Goal: Transaction & Acquisition: Purchase product/service

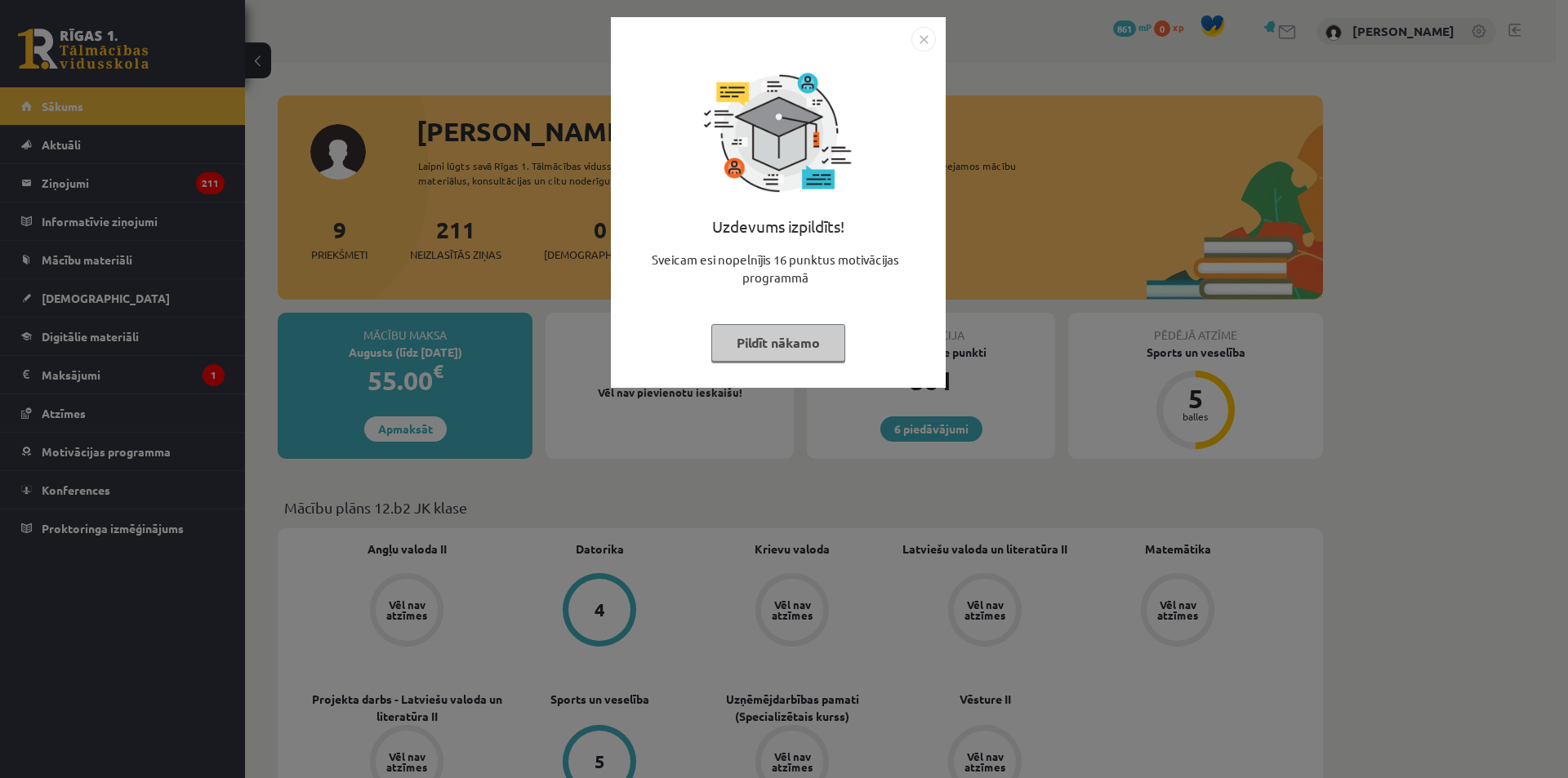
click at [922, 36] on img "Close" at bounding box center [923, 39] width 24 height 25
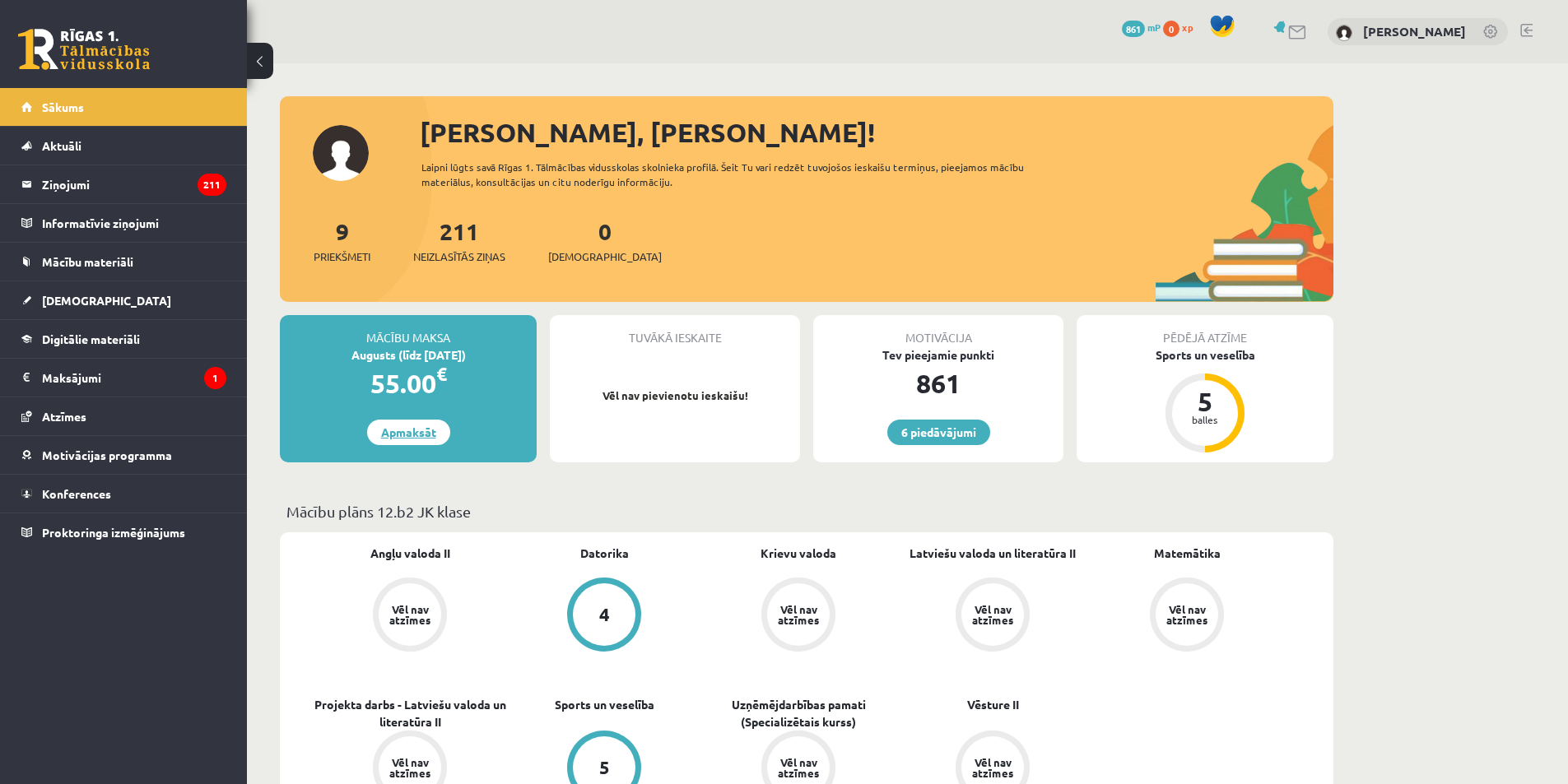
click at [410, 439] on link "Apmaksāt" at bounding box center [408, 432] width 83 height 26
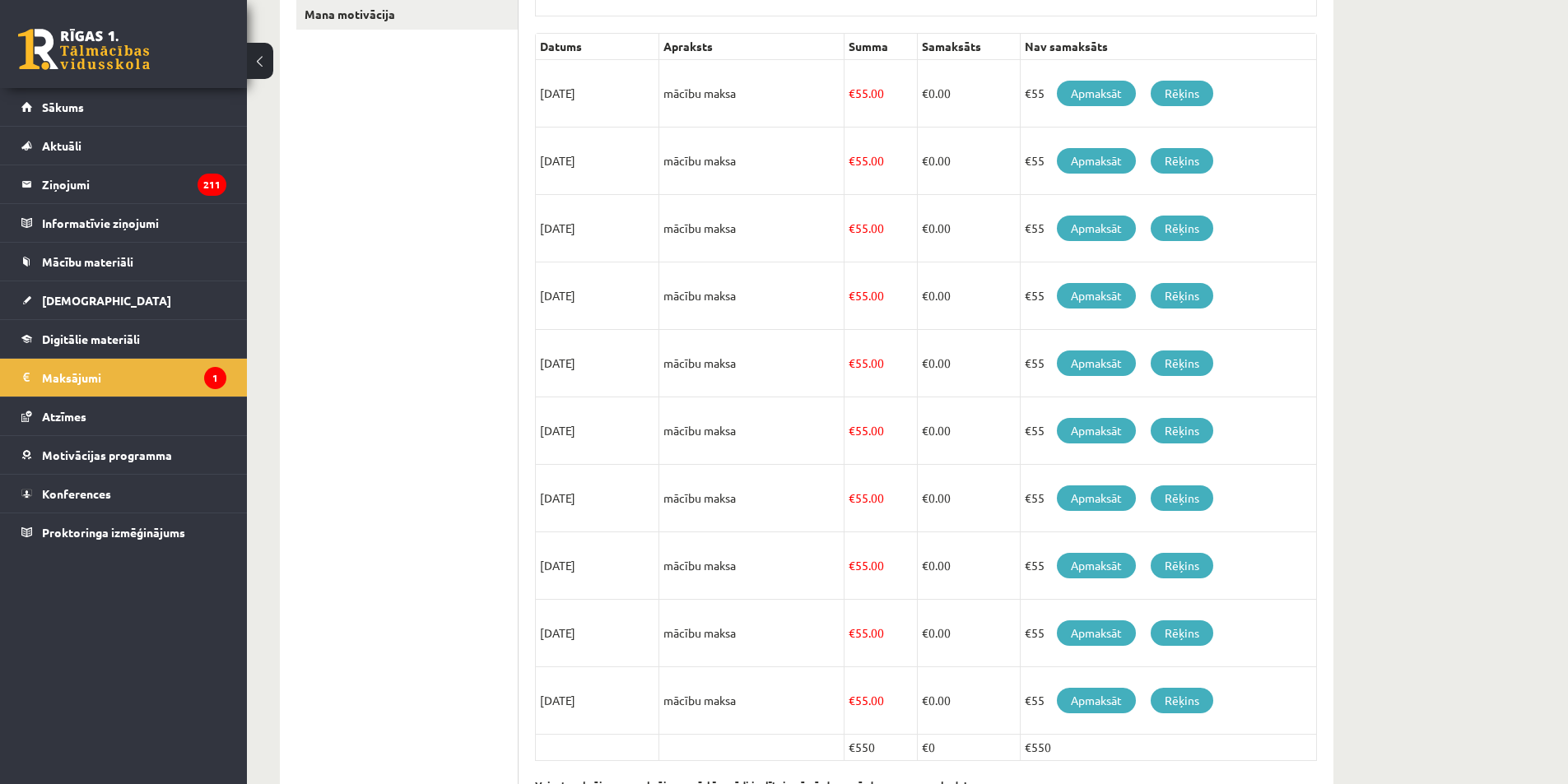
scroll to position [424, 0]
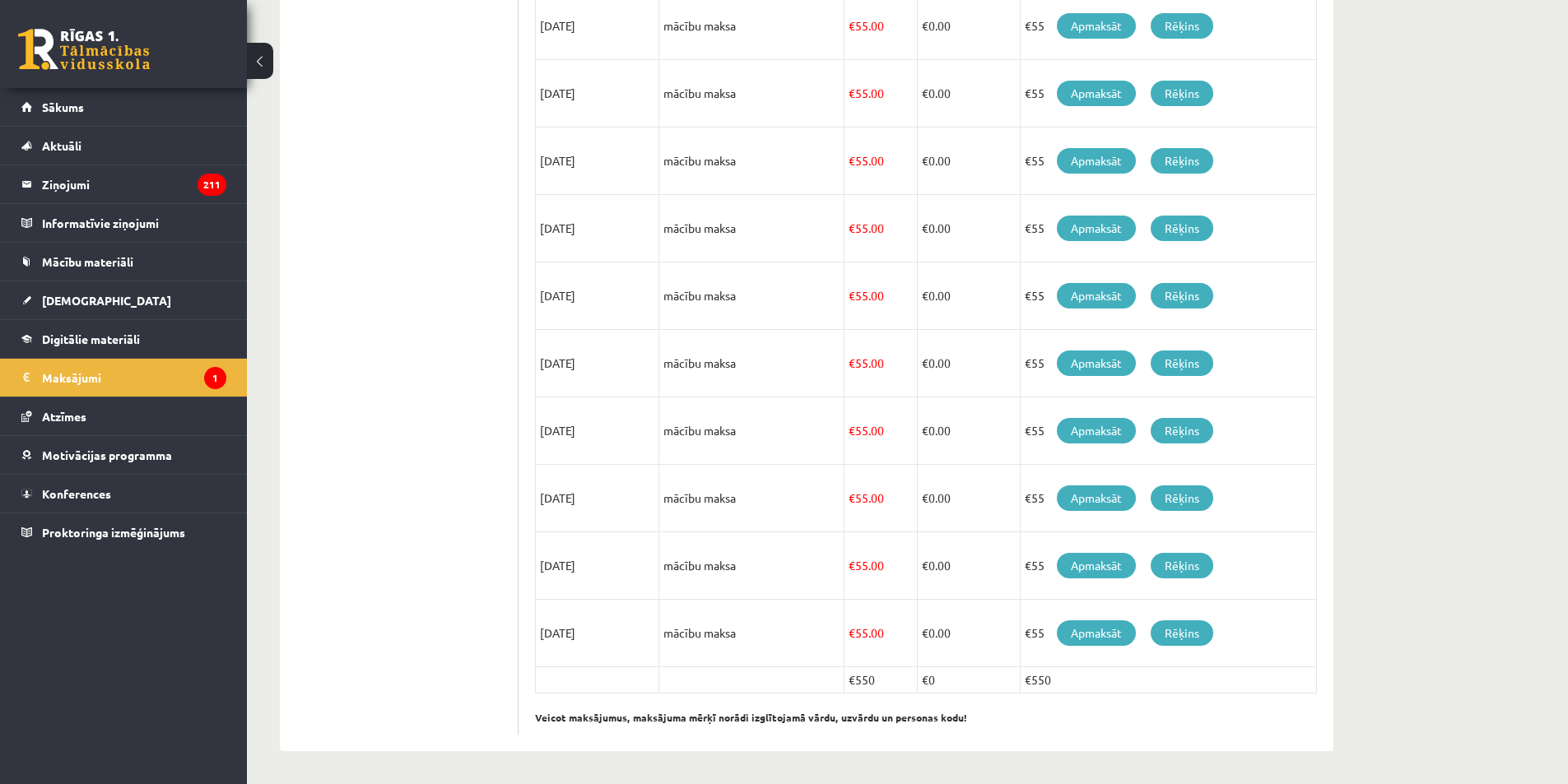
drag, startPoint x: 875, startPoint y: 680, endPoint x: 813, endPoint y: 690, distance: 62.8
click at [813, 690] on tr "€550 €0 €550" at bounding box center [926, 681] width 781 height 26
click at [1043, 730] on div "Datums Apraksts Summa Samaksāts Nav samaksāts 25/08/2025 mācību maksa € 55.00 €…" at bounding box center [926, 350] width 781 height 769
click at [1187, 628] on link "Rēķins" at bounding box center [1182, 633] width 63 height 26
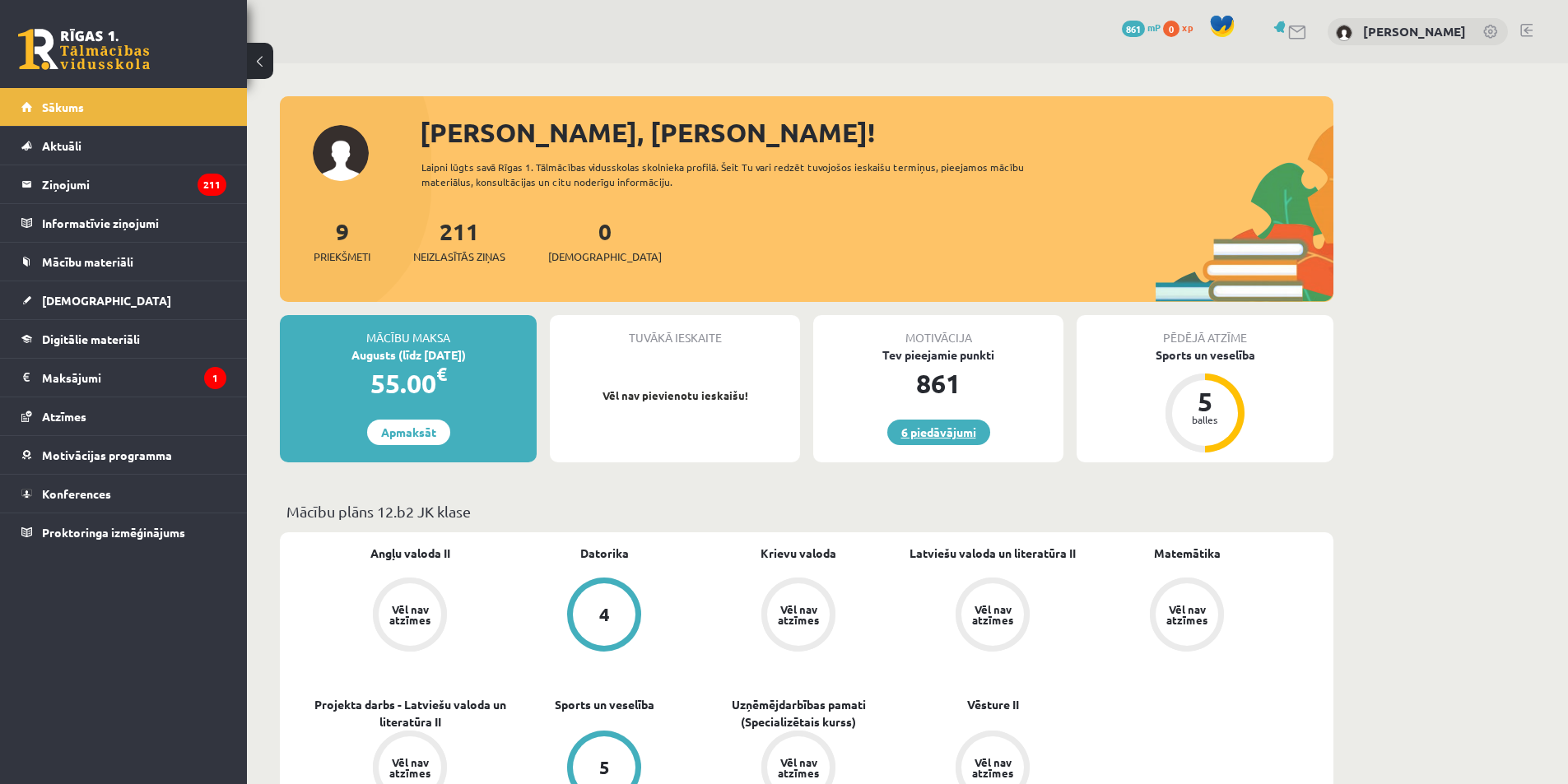
click at [932, 427] on link "6 piedāvājumi" at bounding box center [938, 432] width 103 height 26
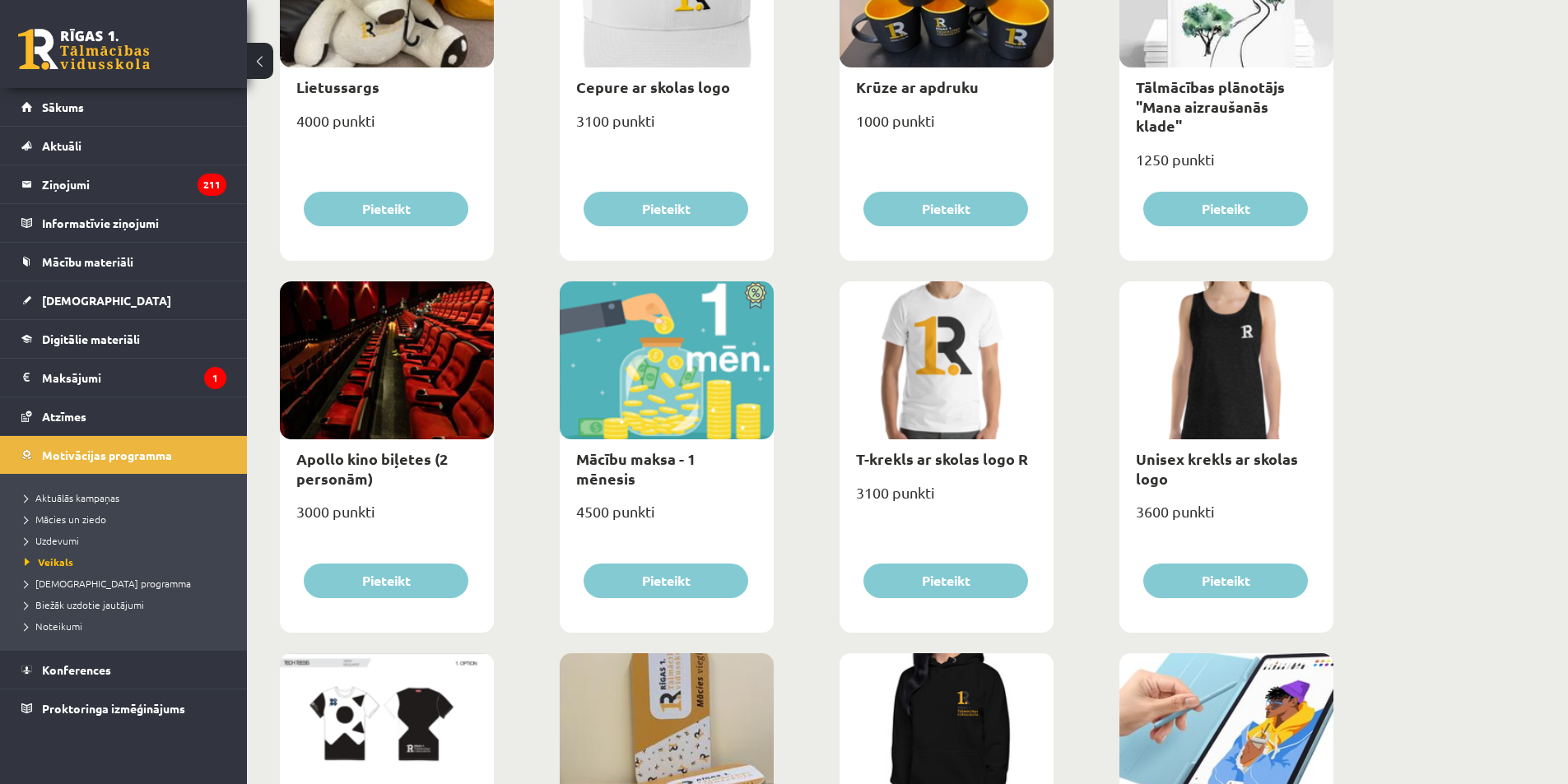
scroll to position [412, 0]
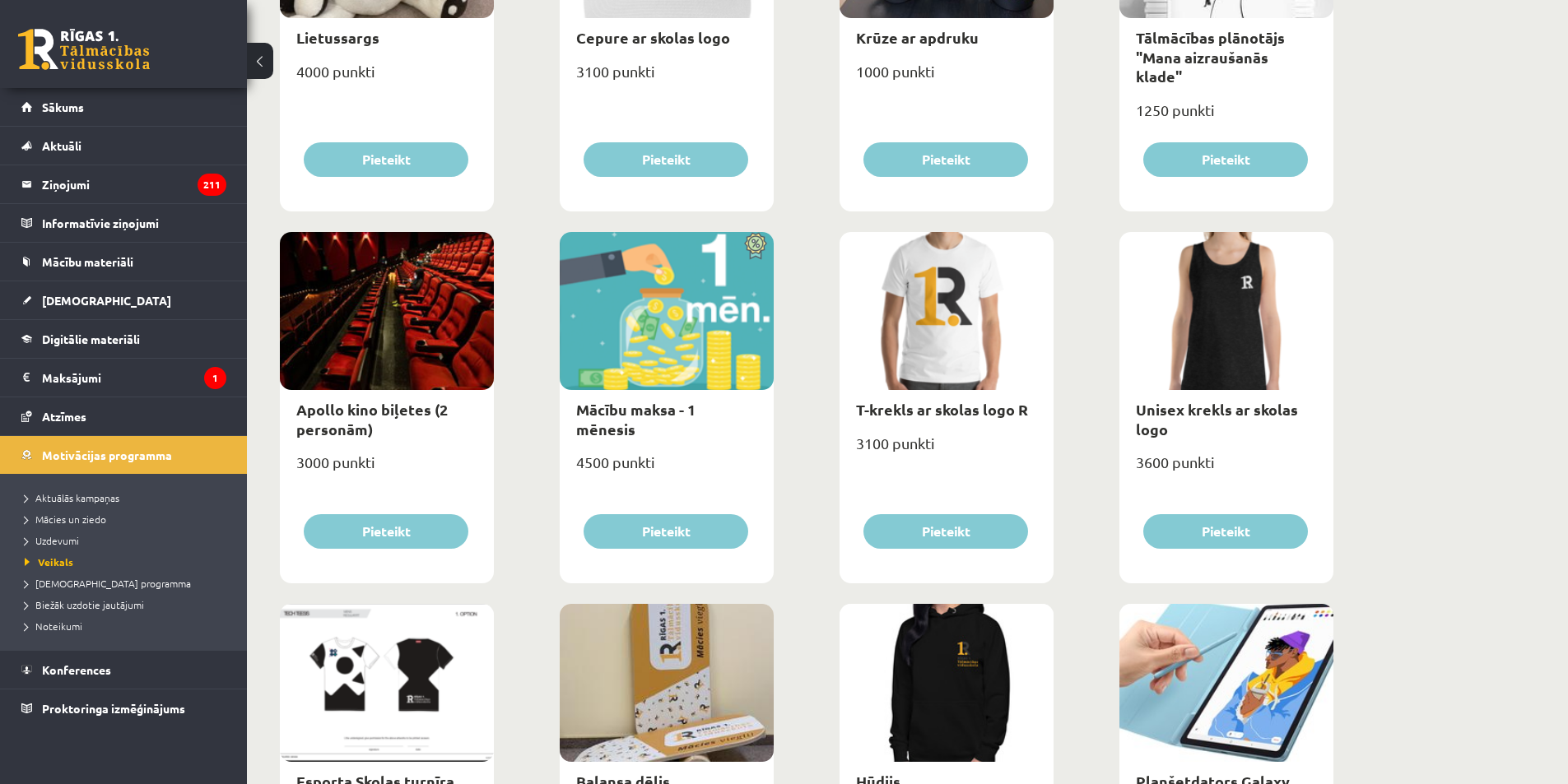
drag, startPoint x: 972, startPoint y: 315, endPoint x: 948, endPoint y: 331, distance: 28.8
click at [948, 331] on div at bounding box center [946, 310] width 214 height 158
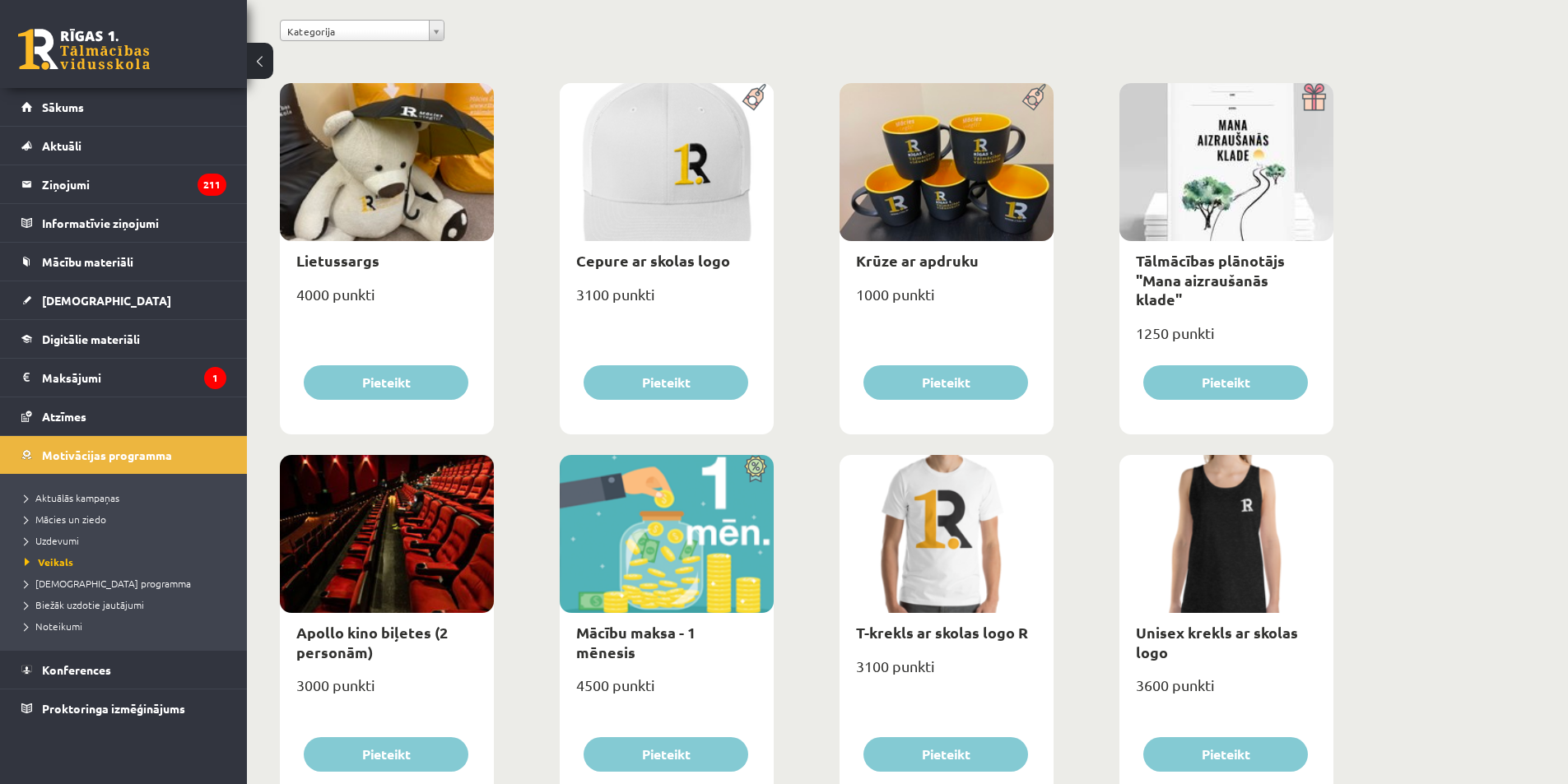
scroll to position [0, 0]
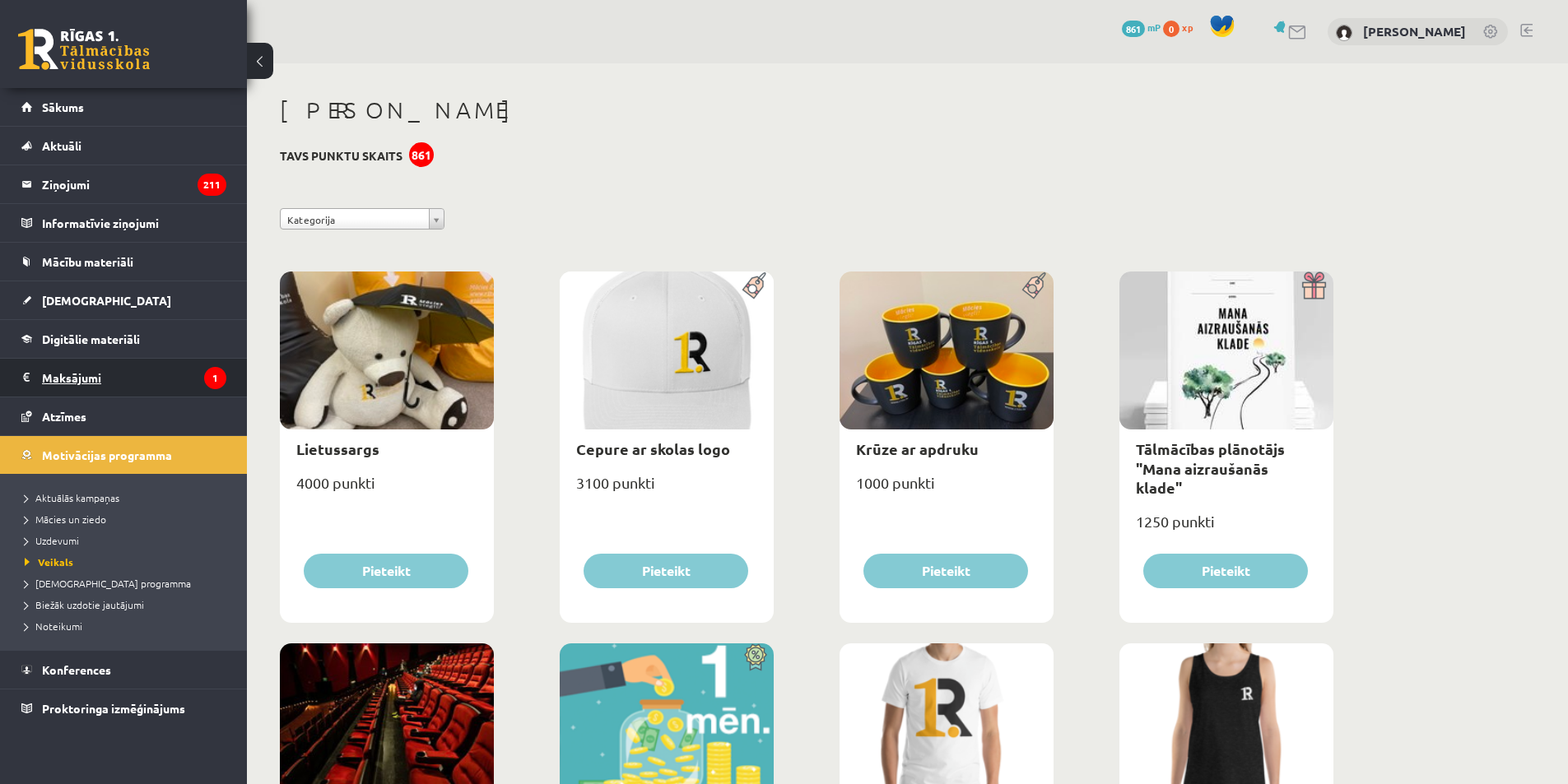
click at [127, 370] on legend "Maksājumi 1" at bounding box center [134, 377] width 184 height 38
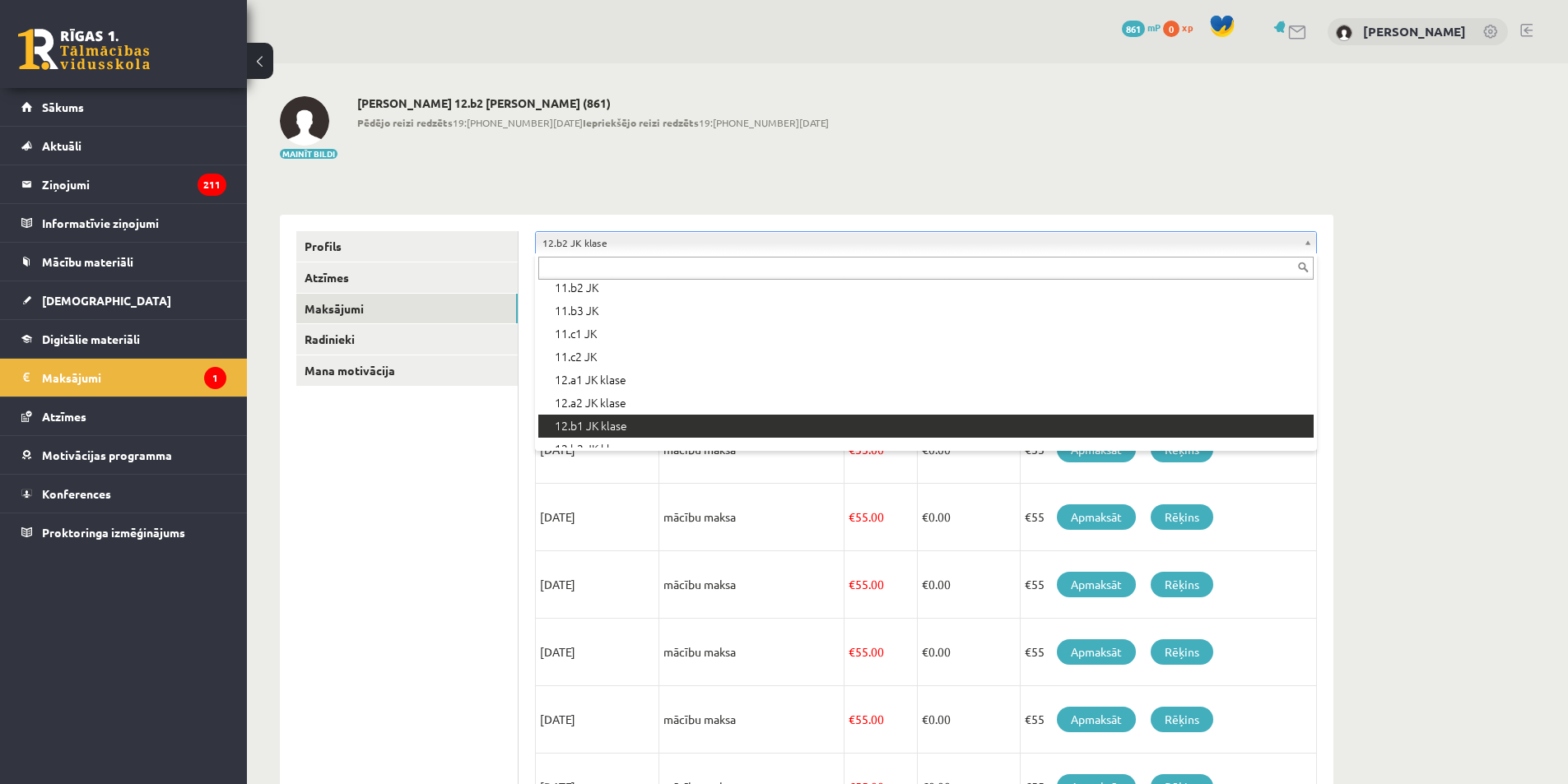
scroll to position [461, 0]
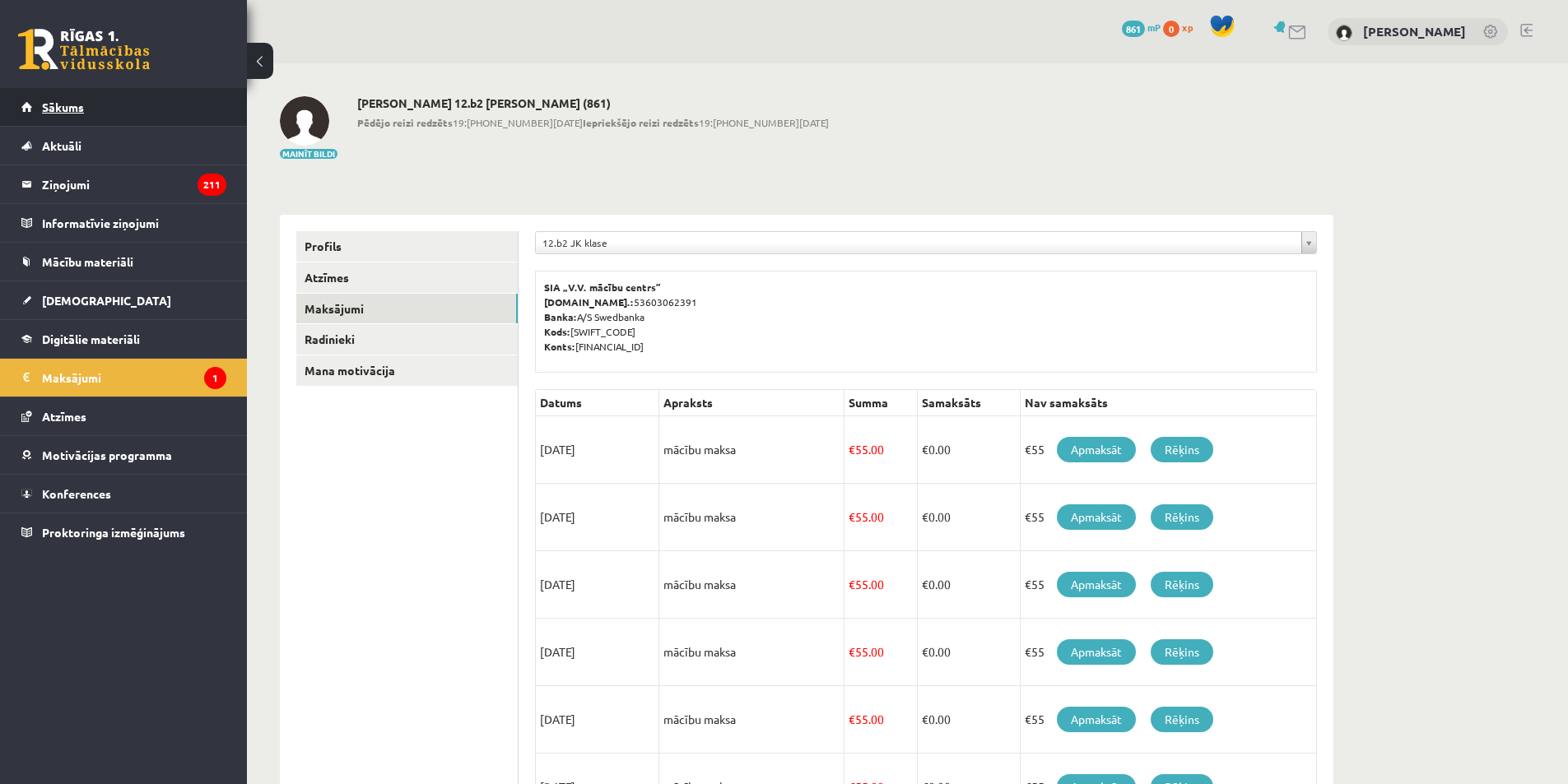
click at [86, 116] on link "Sākums" at bounding box center [123, 107] width 205 height 38
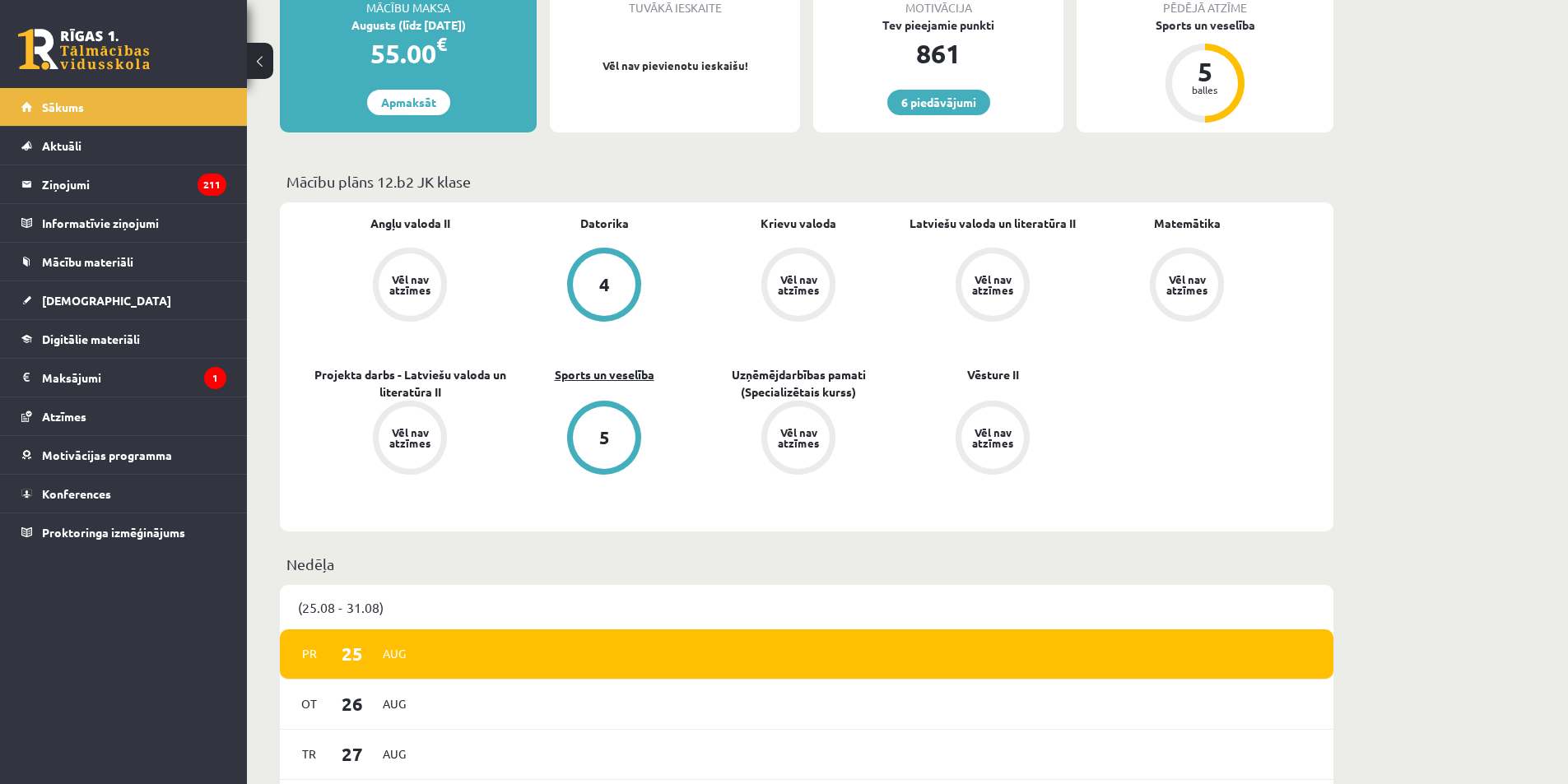
scroll to position [329, 0]
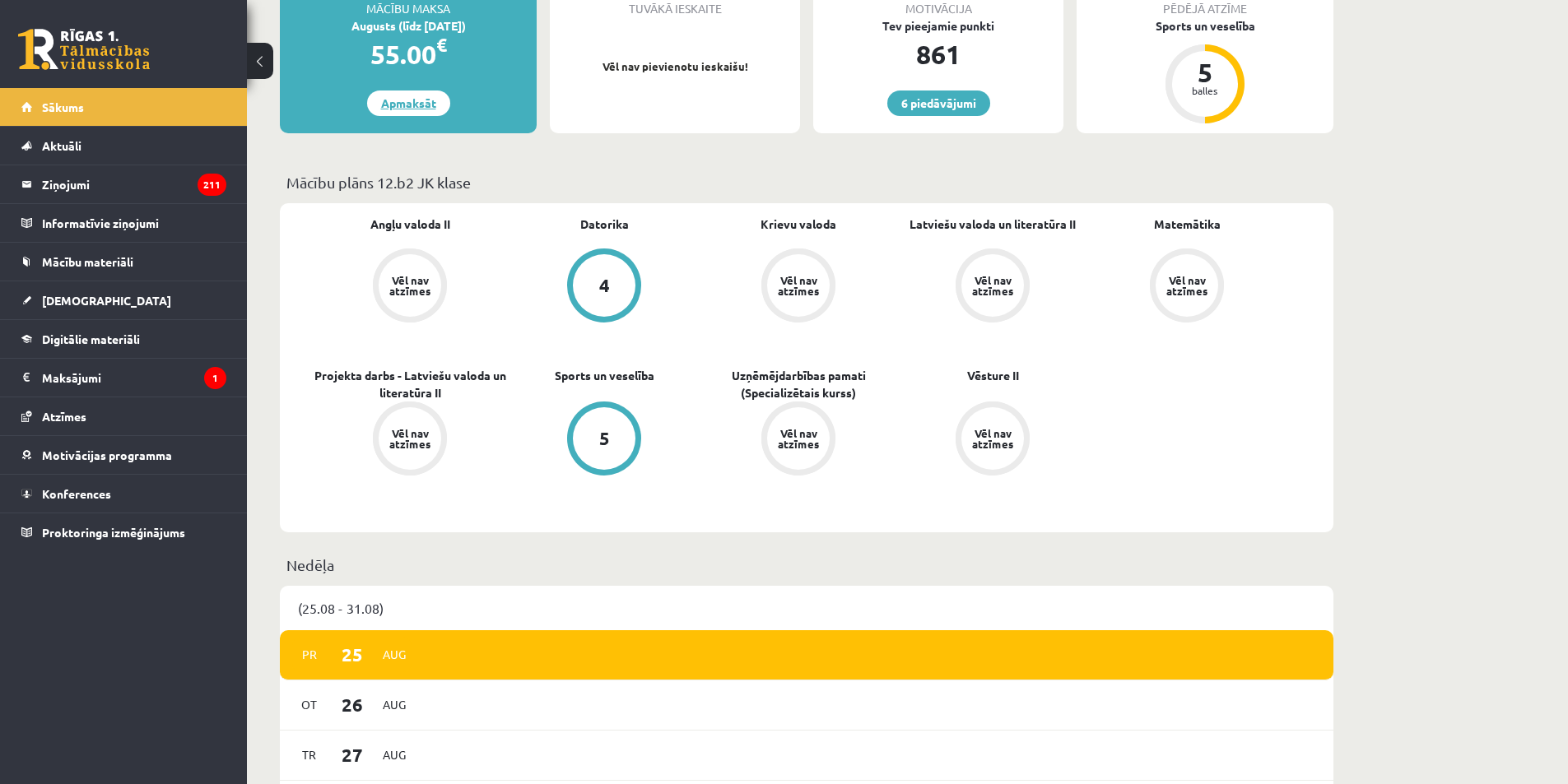
click at [407, 107] on link "Apmaksāt" at bounding box center [408, 103] width 83 height 26
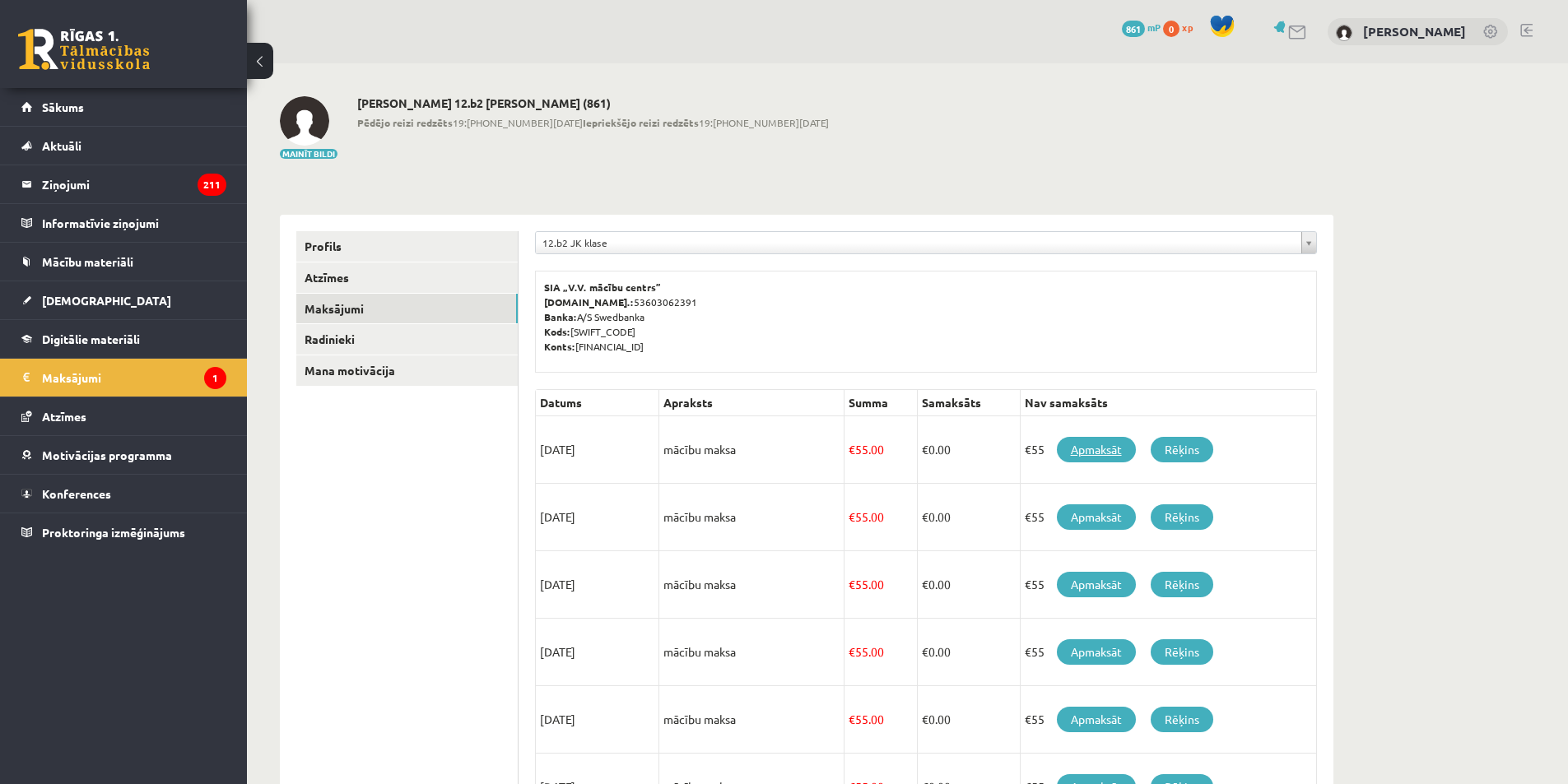
click at [1084, 449] on link "Apmaksāt" at bounding box center [1096, 449] width 79 height 26
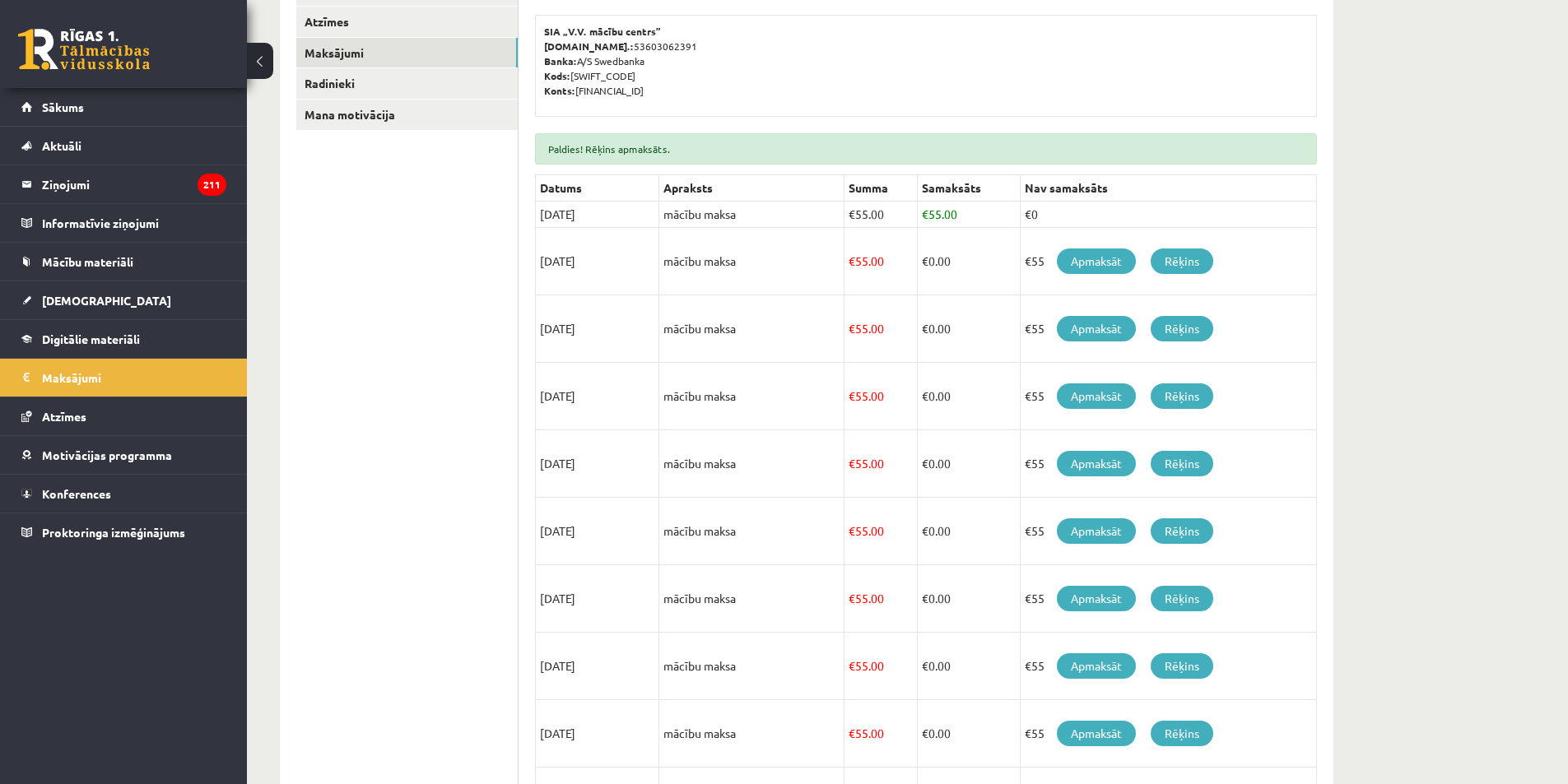
scroll to position [329, 0]
